Goal: Information Seeking & Learning: Learn about a topic

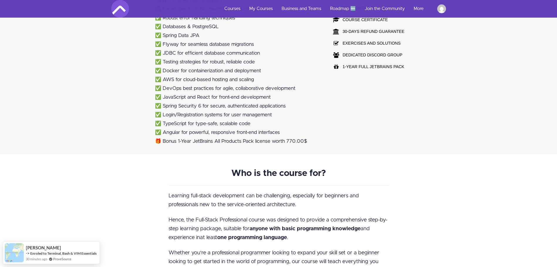
scroll to position [528, 0]
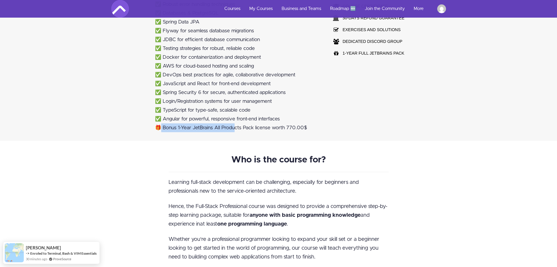
drag, startPoint x: 162, startPoint y: 129, endPoint x: 236, endPoint y: 131, distance: 73.7
click at [236, 131] on li "🎁 Bonus 1-Year JetBrains All Products Pack license worth 770.00$" at bounding box center [237, 127] width 165 height 9
drag, startPoint x: 288, startPoint y: 128, endPoint x: 312, endPoint y: 131, distance: 24.3
click at [312, 131] on li "🎁 Bonus 1-Year JetBrains All Products Pack license worth 770.00$" at bounding box center [237, 127] width 165 height 9
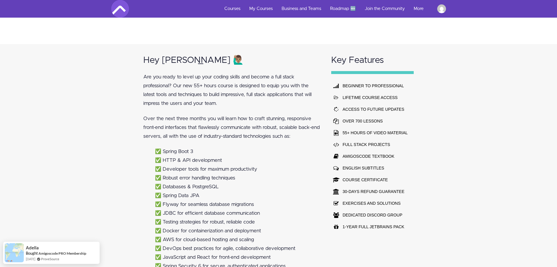
scroll to position [352, 0]
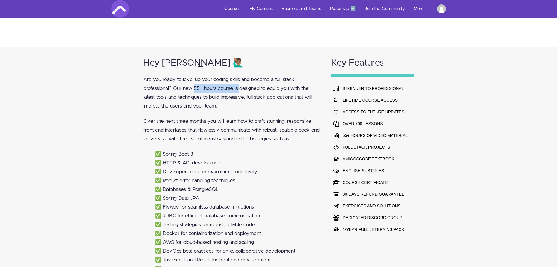
drag, startPoint x: 195, startPoint y: 88, endPoint x: 241, endPoint y: 89, distance: 45.5
click at [241, 89] on p "Are you ready to level up your coding skills and become a full stack profession…" at bounding box center [231, 92] width 177 height 35
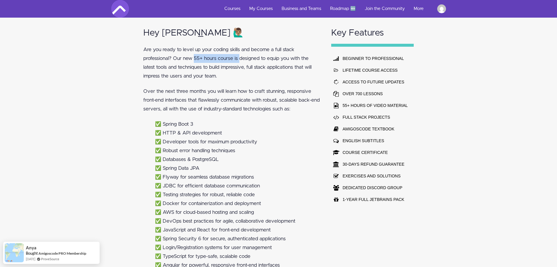
scroll to position [411, 0]
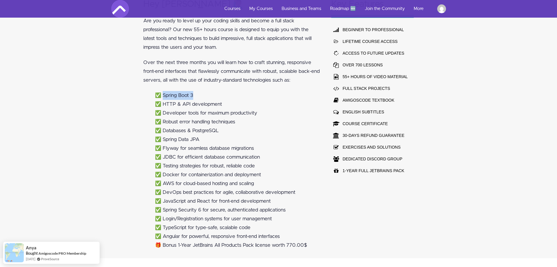
drag, startPoint x: 163, startPoint y: 97, endPoint x: 196, endPoint y: 98, distance: 33.8
click at [196, 98] on li "✅ Spring Boot 3" at bounding box center [237, 95] width 165 height 9
drag, startPoint x: 196, startPoint y: 98, endPoint x: 158, endPoint y: 107, distance: 39.4
click at [158, 107] on li "✅ HTTP & API development" at bounding box center [237, 104] width 165 height 9
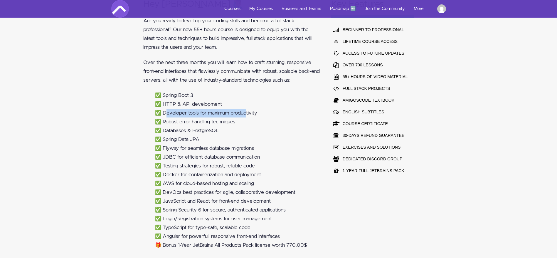
drag, startPoint x: 158, startPoint y: 107, endPoint x: 247, endPoint y: 116, distance: 90.0
click at [247, 116] on li "✅ Developer tools for maximum productivity" at bounding box center [237, 113] width 165 height 9
drag, startPoint x: 212, startPoint y: 130, endPoint x: 231, endPoint y: 130, distance: 19.1
click at [231, 130] on li "✅ Databases & PostgreSQL" at bounding box center [237, 130] width 165 height 9
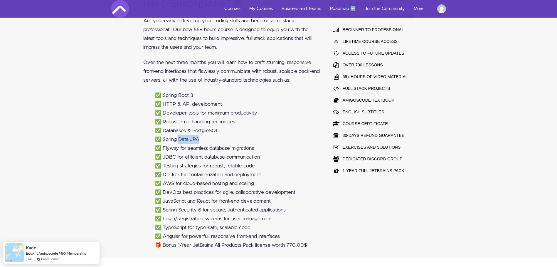
drag, startPoint x: 184, startPoint y: 139, endPoint x: 210, endPoint y: 139, distance: 26.1
click at [210, 139] on li "✅ Spring Data JPA" at bounding box center [237, 139] width 165 height 9
drag, startPoint x: 210, startPoint y: 139, endPoint x: 161, endPoint y: 157, distance: 53.1
click at [161, 157] on li "✅ JDBC for efficient database communication" at bounding box center [237, 157] width 165 height 9
drag, startPoint x: 161, startPoint y: 157, endPoint x: 159, endPoint y: 176, distance: 18.5
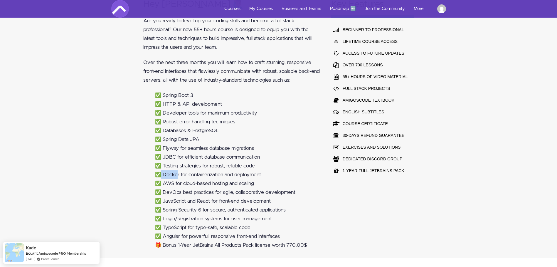
click at [159, 176] on li "✅ Docker for containerization and deployment" at bounding box center [237, 174] width 165 height 9
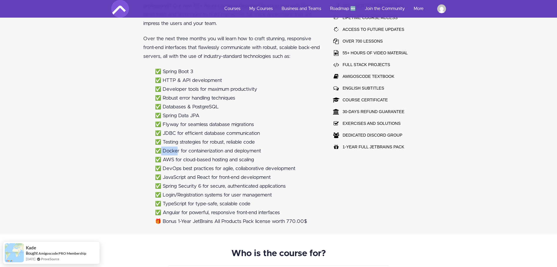
scroll to position [470, 0]
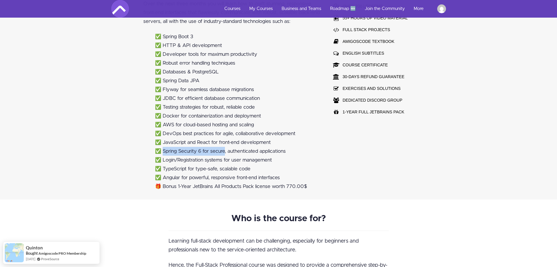
drag, startPoint x: 164, startPoint y: 151, endPoint x: 225, endPoint y: 151, distance: 61.0
click at [225, 151] on li "✅ Spring Security 6 for secure, authenticated applications" at bounding box center [237, 151] width 165 height 9
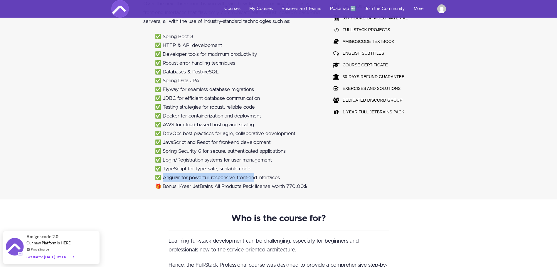
drag, startPoint x: 169, startPoint y: 178, endPoint x: 257, endPoint y: 174, distance: 87.8
click at [257, 174] on li "✅ Angular for powerful, responsive front-end interfaces" at bounding box center [237, 177] width 165 height 9
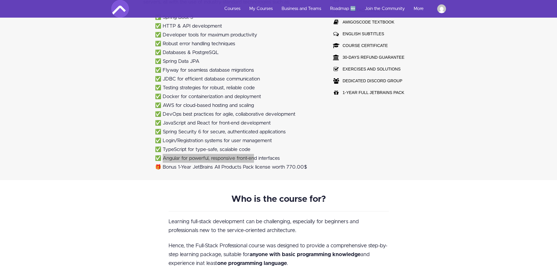
scroll to position [499, 0]
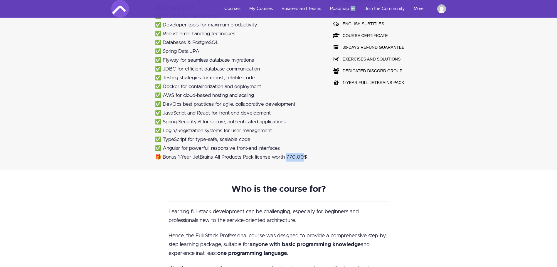
drag, startPoint x: 306, startPoint y: 156, endPoint x: 288, endPoint y: 160, distance: 18.6
click at [288, 160] on li "🎁 Bonus 1-Year JetBrains All Products Pack license worth 770.00$" at bounding box center [237, 157] width 165 height 9
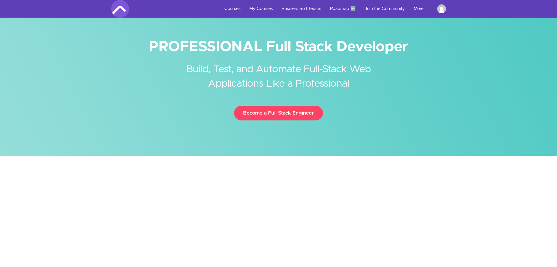
scroll to position [0, 0]
